Goal: Check status: Check status

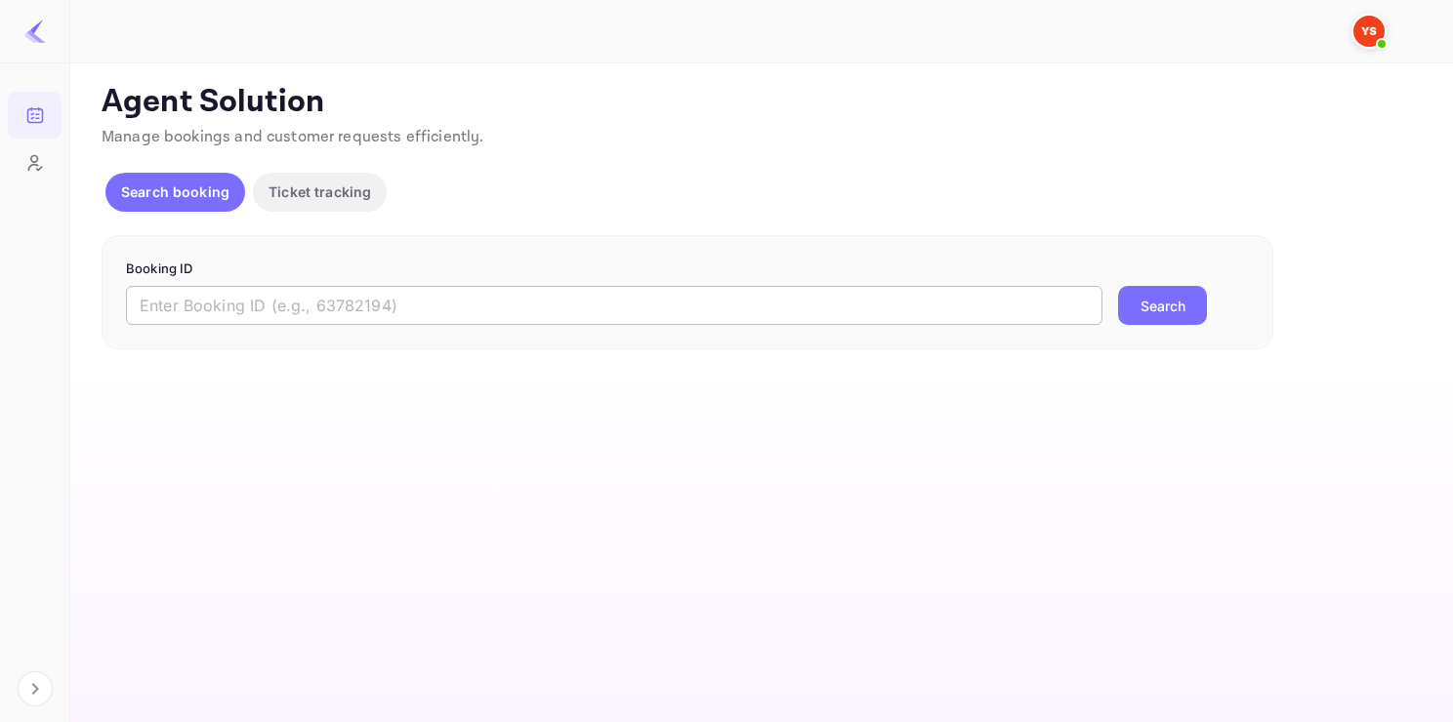
click at [281, 294] on input "text" at bounding box center [614, 305] width 976 height 39
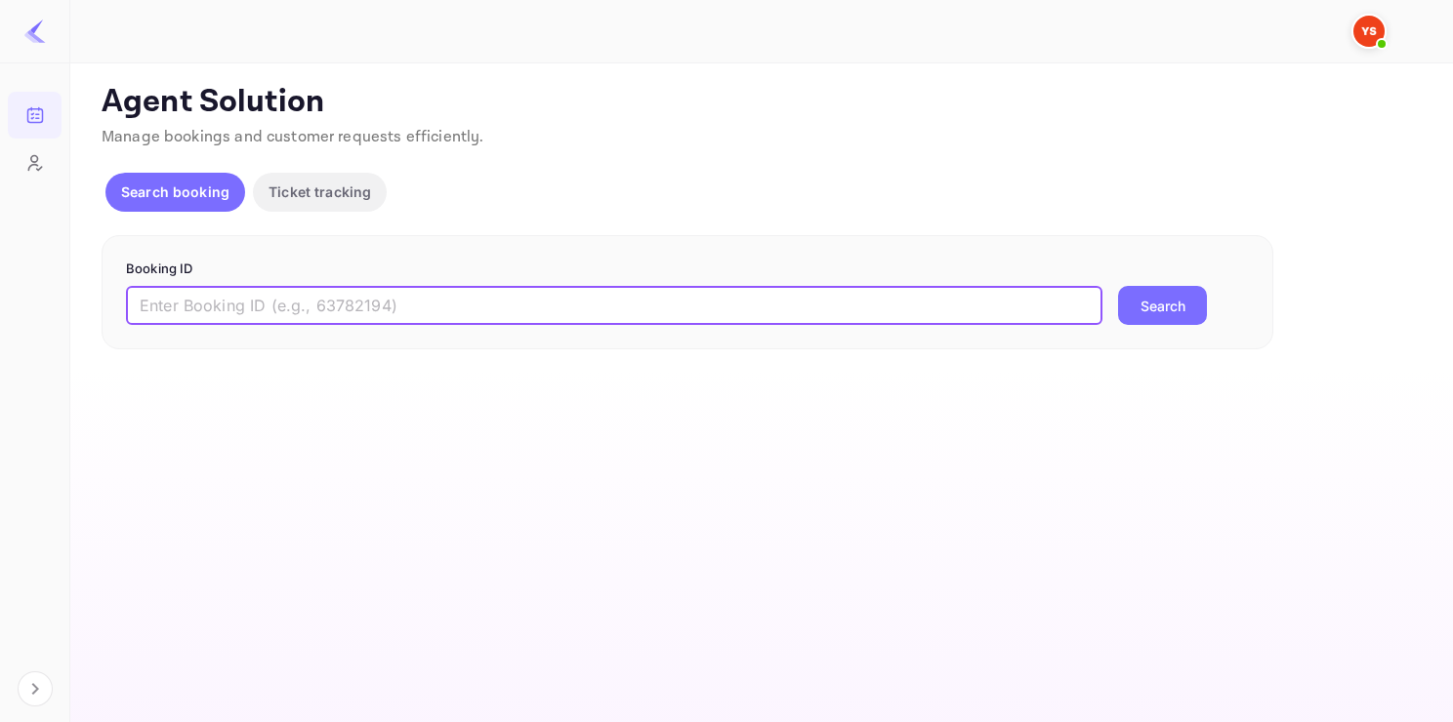
paste input "9643511"
type input "9643511"
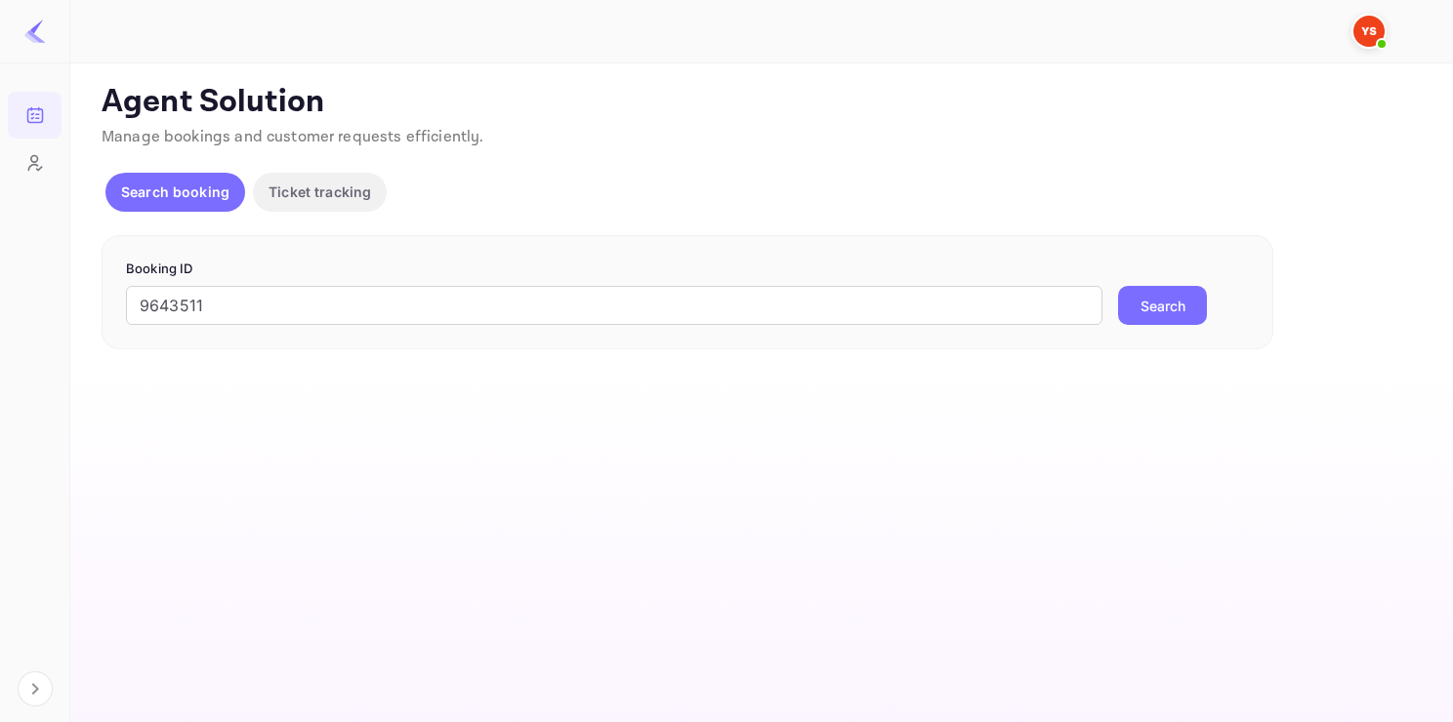
click at [1160, 313] on button "Search" at bounding box center [1162, 305] width 89 height 39
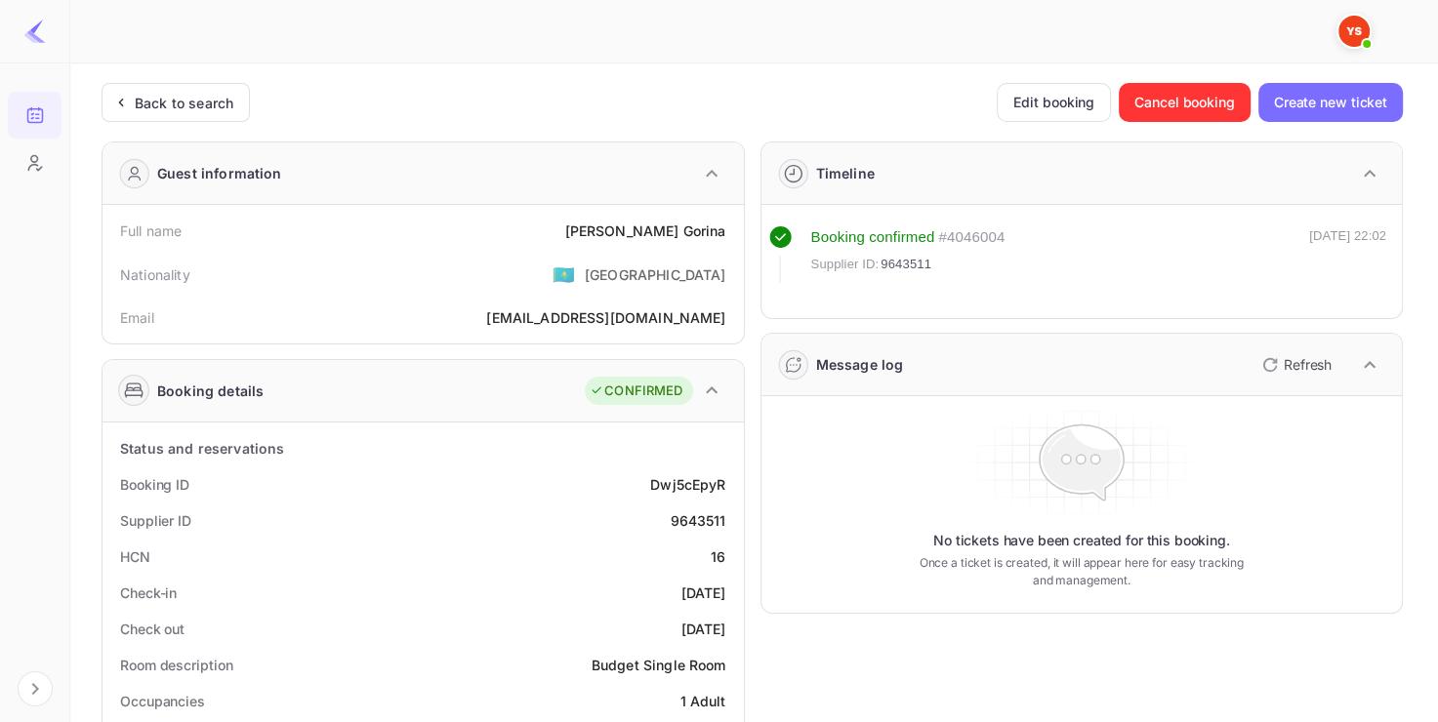
click at [174, 112] on div "Back to search" at bounding box center [184, 103] width 99 height 21
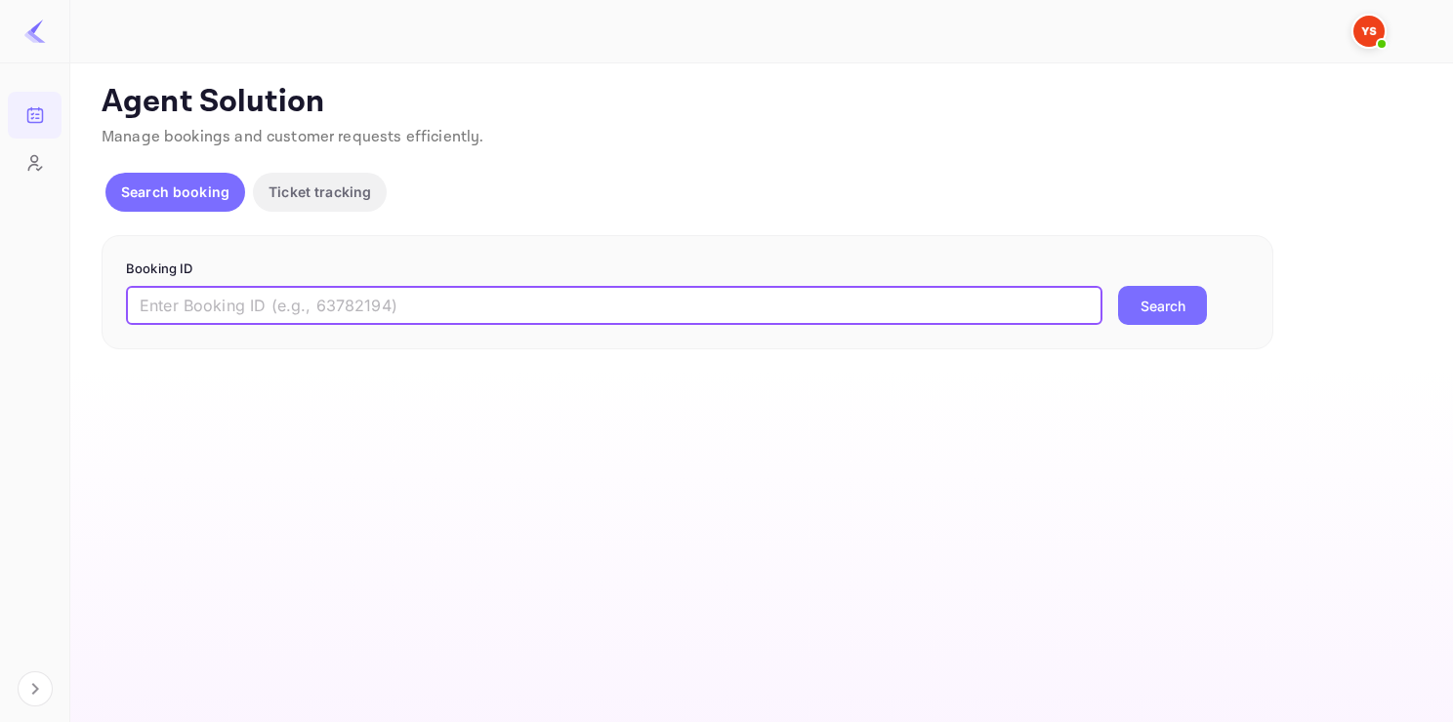
click at [250, 313] on input "text" at bounding box center [614, 305] width 976 height 39
paste input "9834026"
type input "9834026"
click at [1171, 303] on button "Search" at bounding box center [1162, 305] width 89 height 39
